Goal: Book appointment/travel/reservation

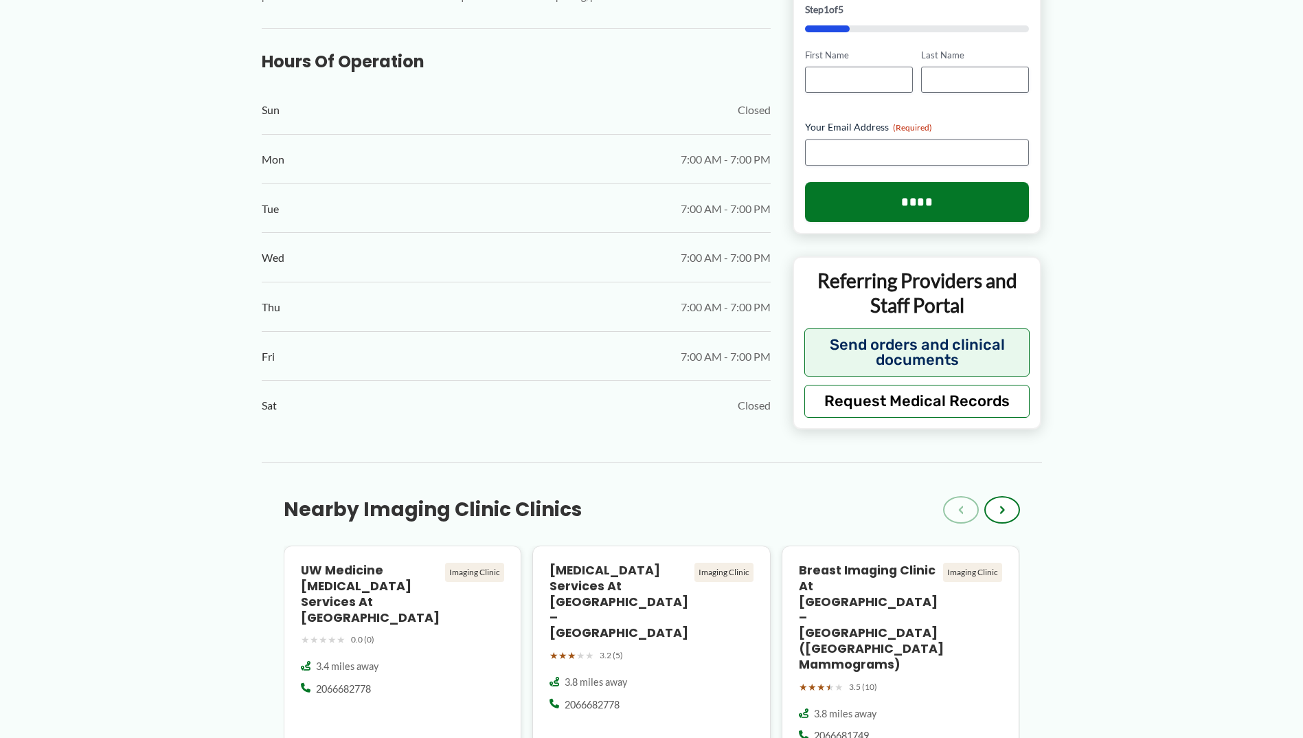
scroll to position [824, 0]
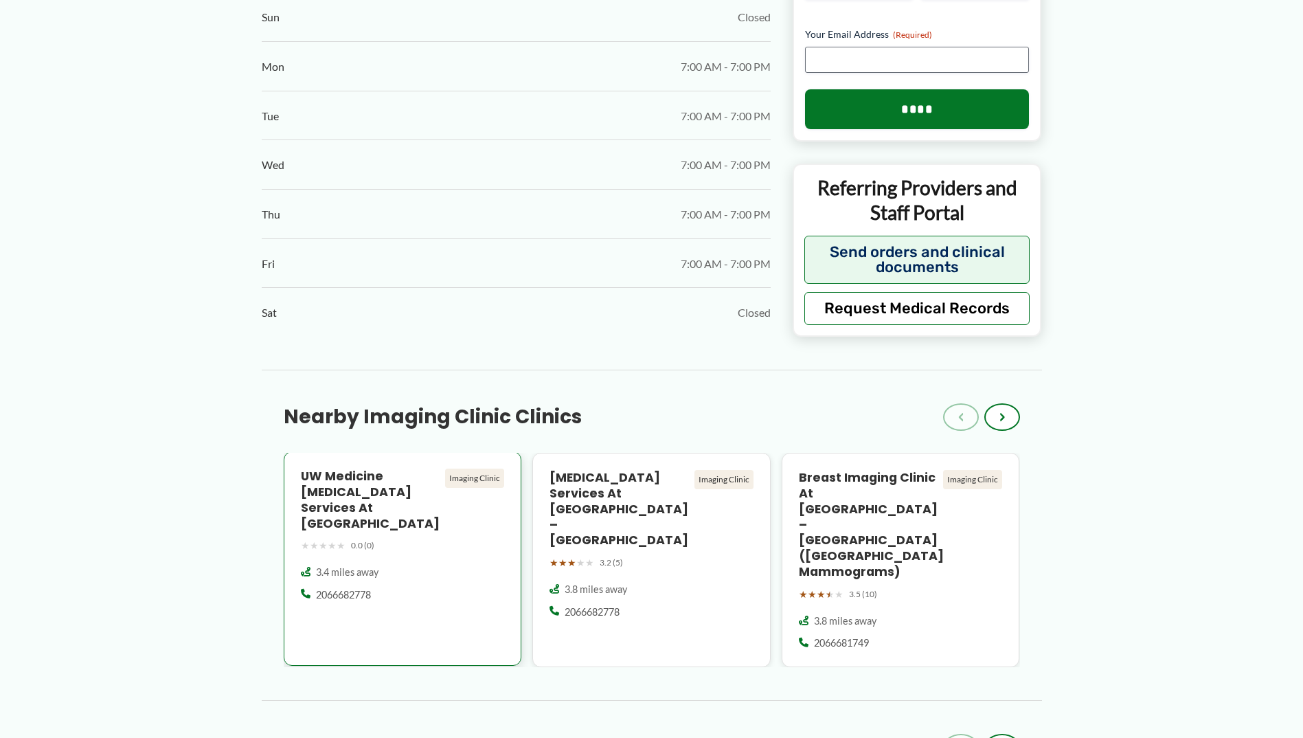
click at [346, 496] on h4 "UW Medicine [MEDICAL_DATA] Services at [GEOGRAPHIC_DATA]" at bounding box center [370, 500] width 139 height 63
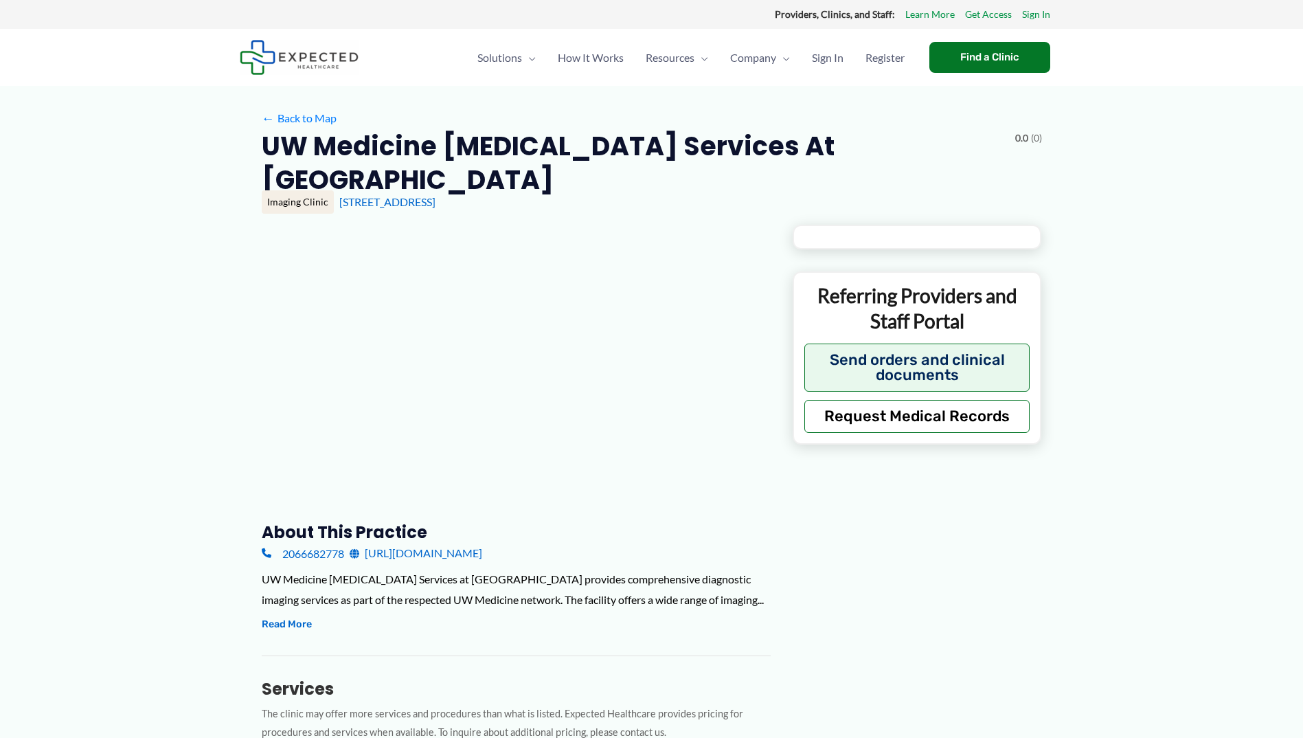
type input "**********"
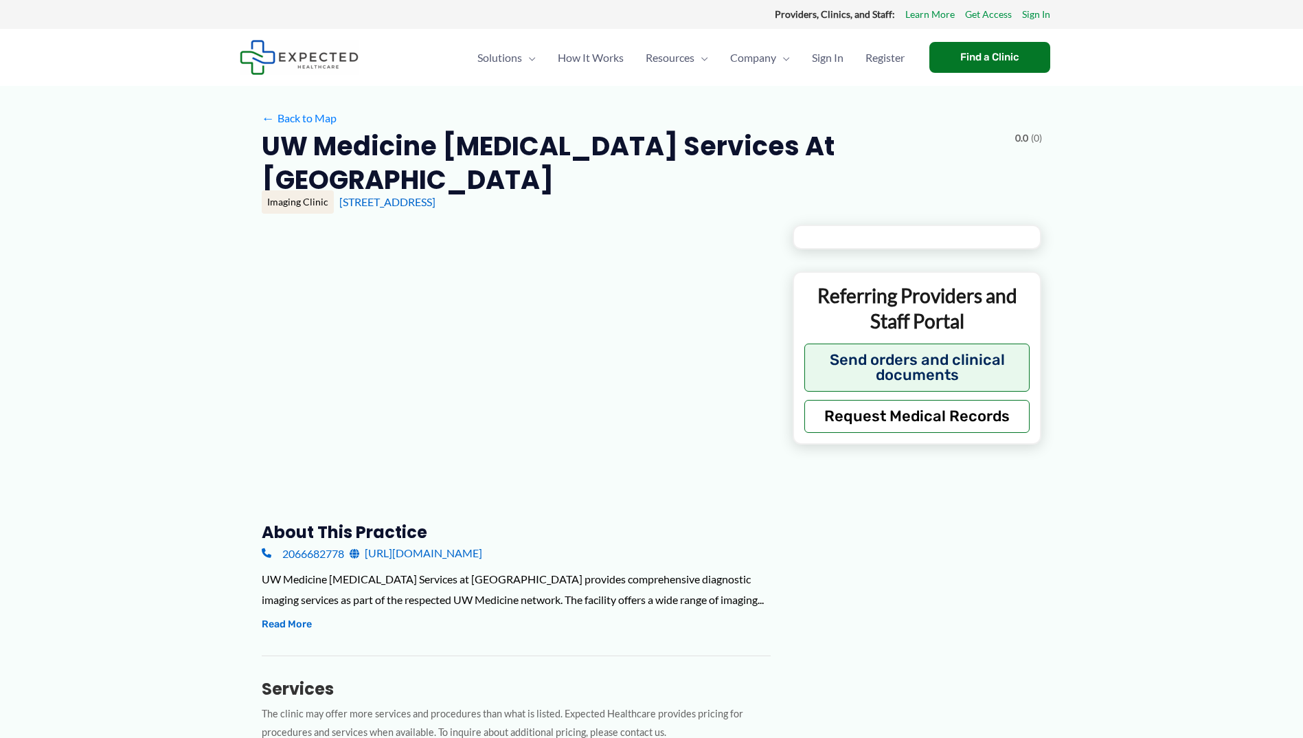
type input "**********"
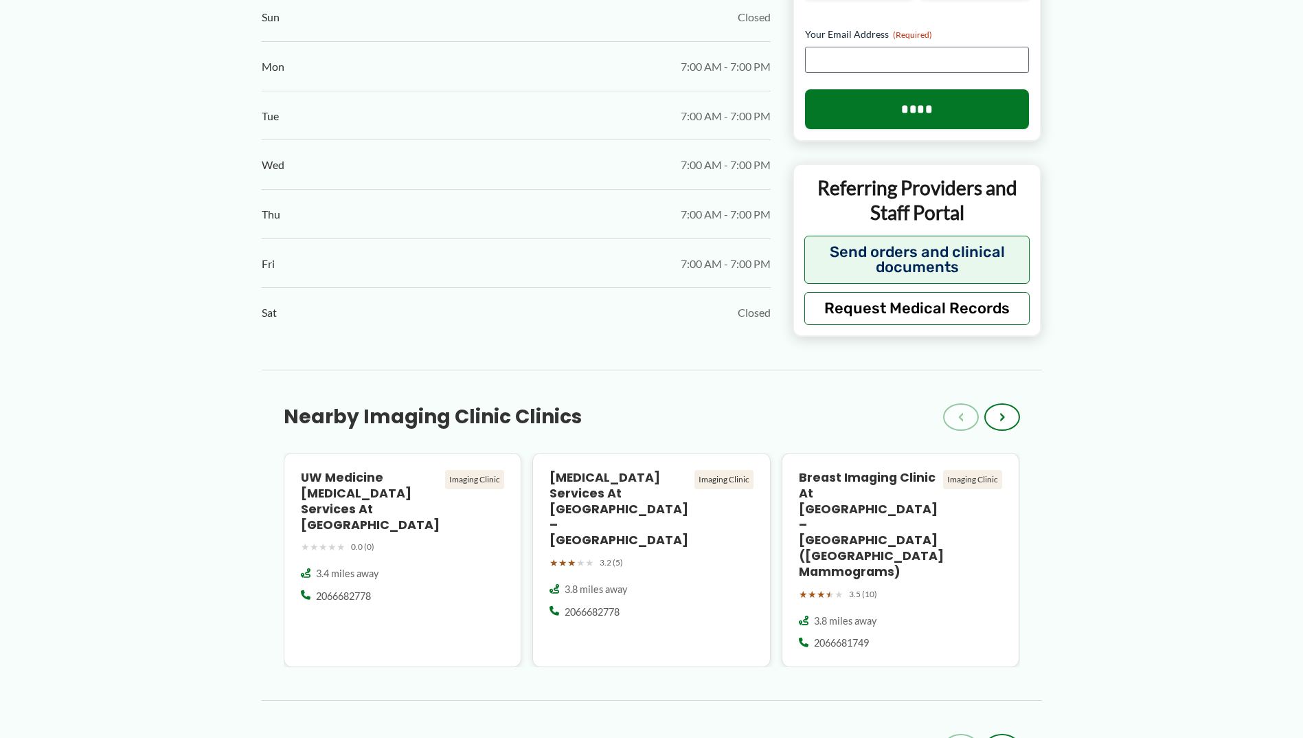
scroll to position [824, 0]
click at [602, 488] on h4 "[MEDICAL_DATA] Services at [GEOGRAPHIC_DATA] – [GEOGRAPHIC_DATA]" at bounding box center [619, 508] width 139 height 78
click at [1000, 415] on span "›" at bounding box center [1002, 416] width 5 height 16
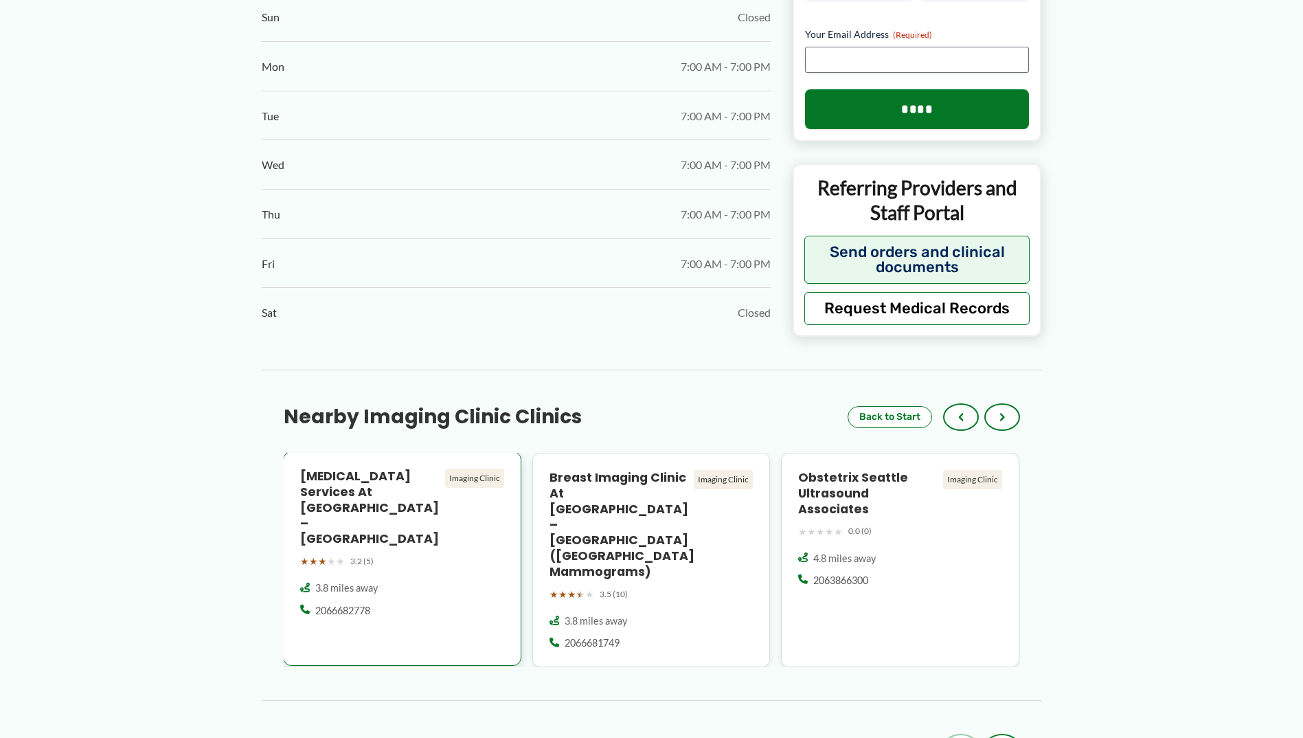
click at [341, 485] on h4 "[MEDICAL_DATA] Services at [GEOGRAPHIC_DATA] – [GEOGRAPHIC_DATA]" at bounding box center [369, 508] width 139 height 78
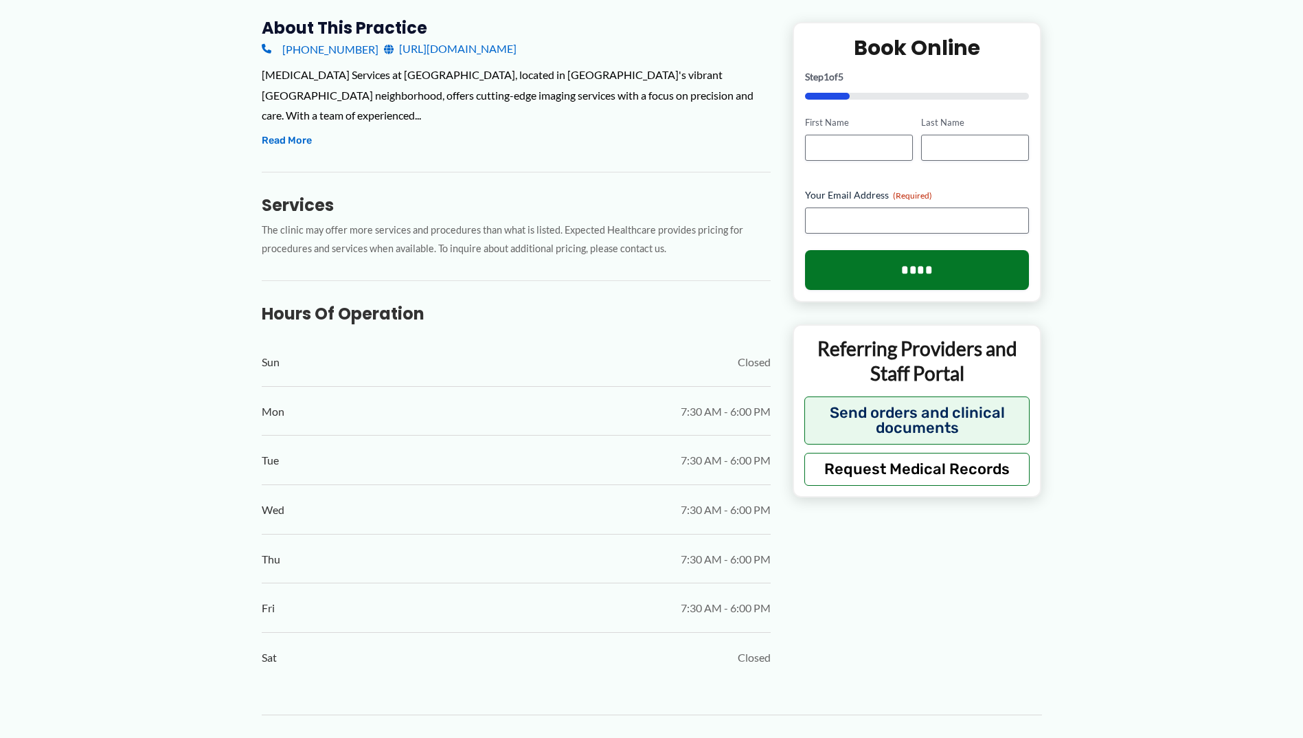
scroll to position [550, 0]
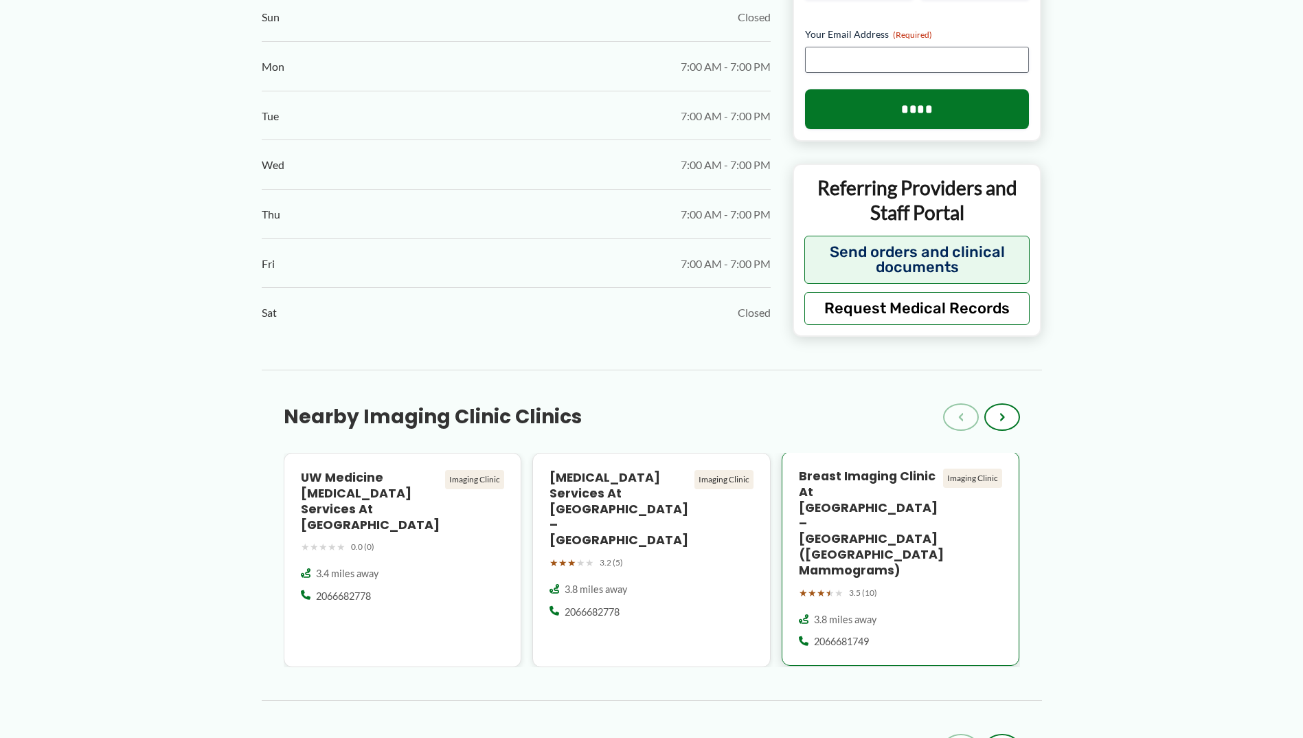
scroll to position [824, 0]
click at [835, 484] on h4 "Breast Imaging Clinic at [GEOGRAPHIC_DATA] – [GEOGRAPHIC_DATA] ([GEOGRAPHIC_DAT…" at bounding box center [868, 524] width 139 height 110
click at [1000, 427] on button "›" at bounding box center [1002, 416] width 36 height 27
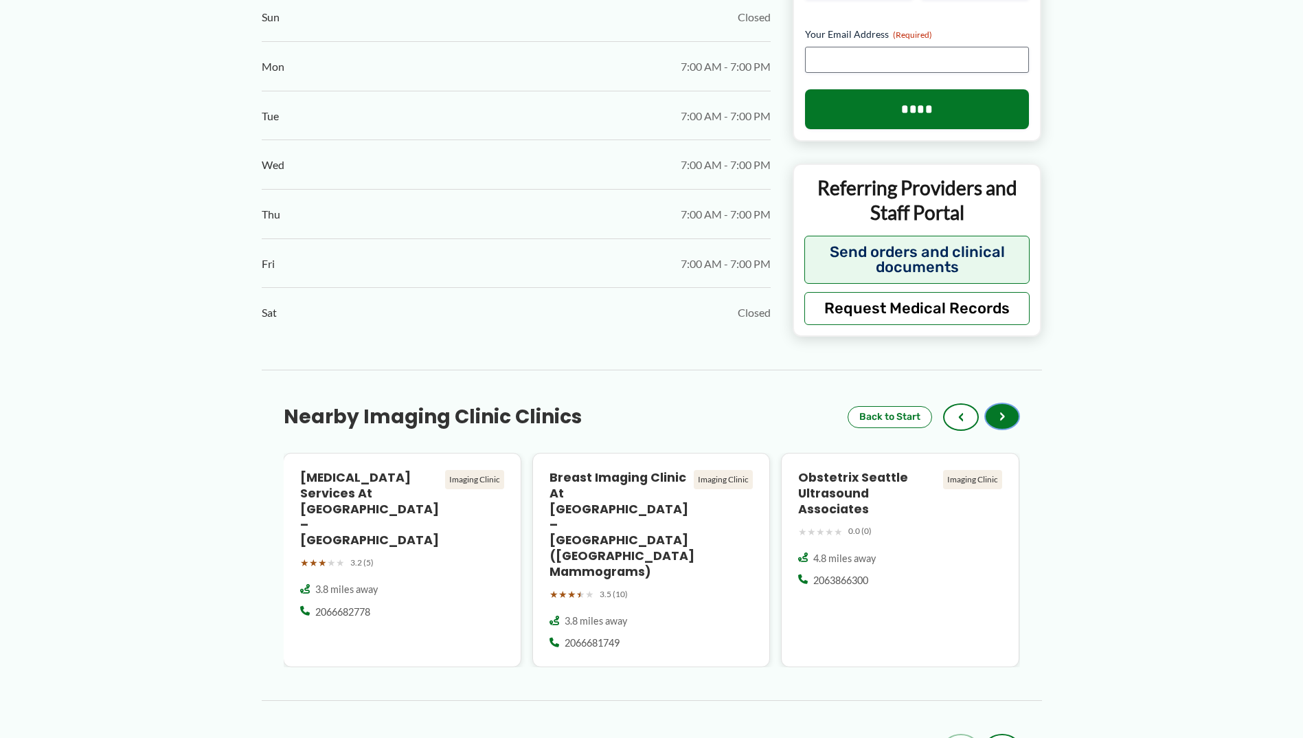
click at [1002, 413] on span "›" at bounding box center [1002, 416] width 5 height 16
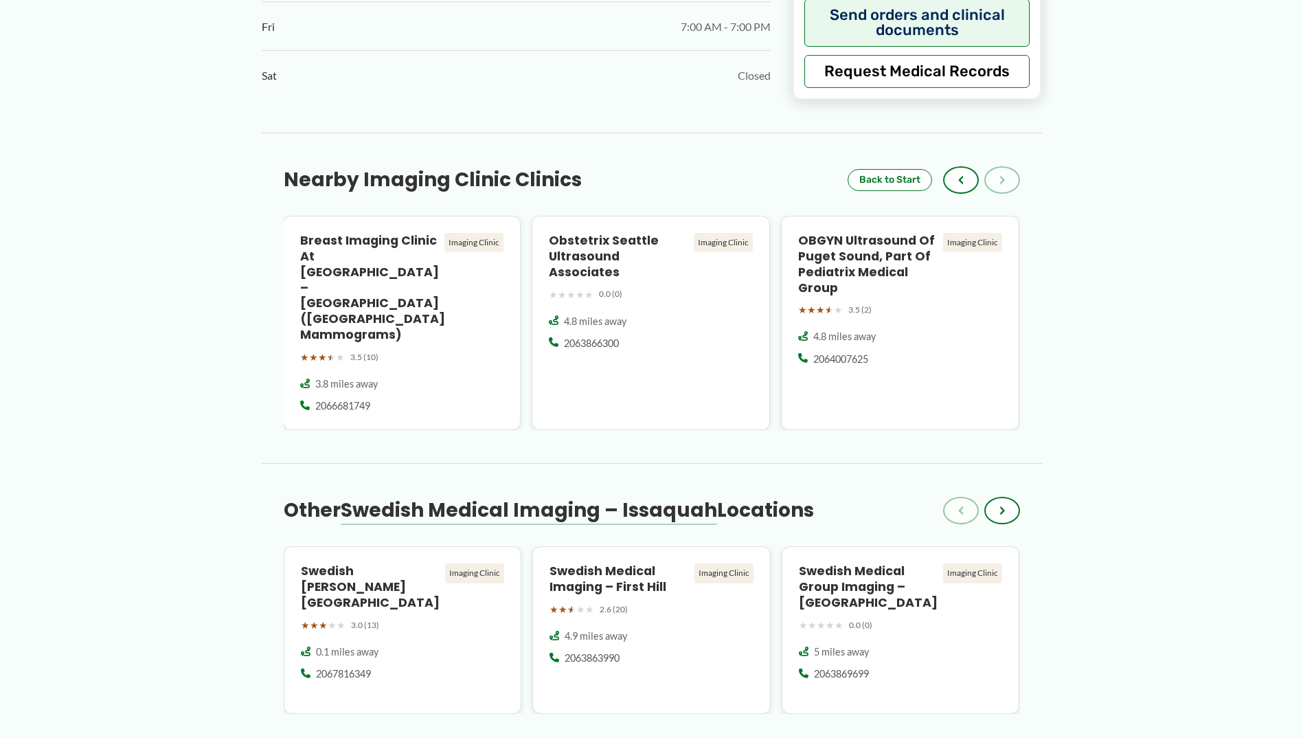
scroll to position [1099, 0]
